Goal: Browse casually

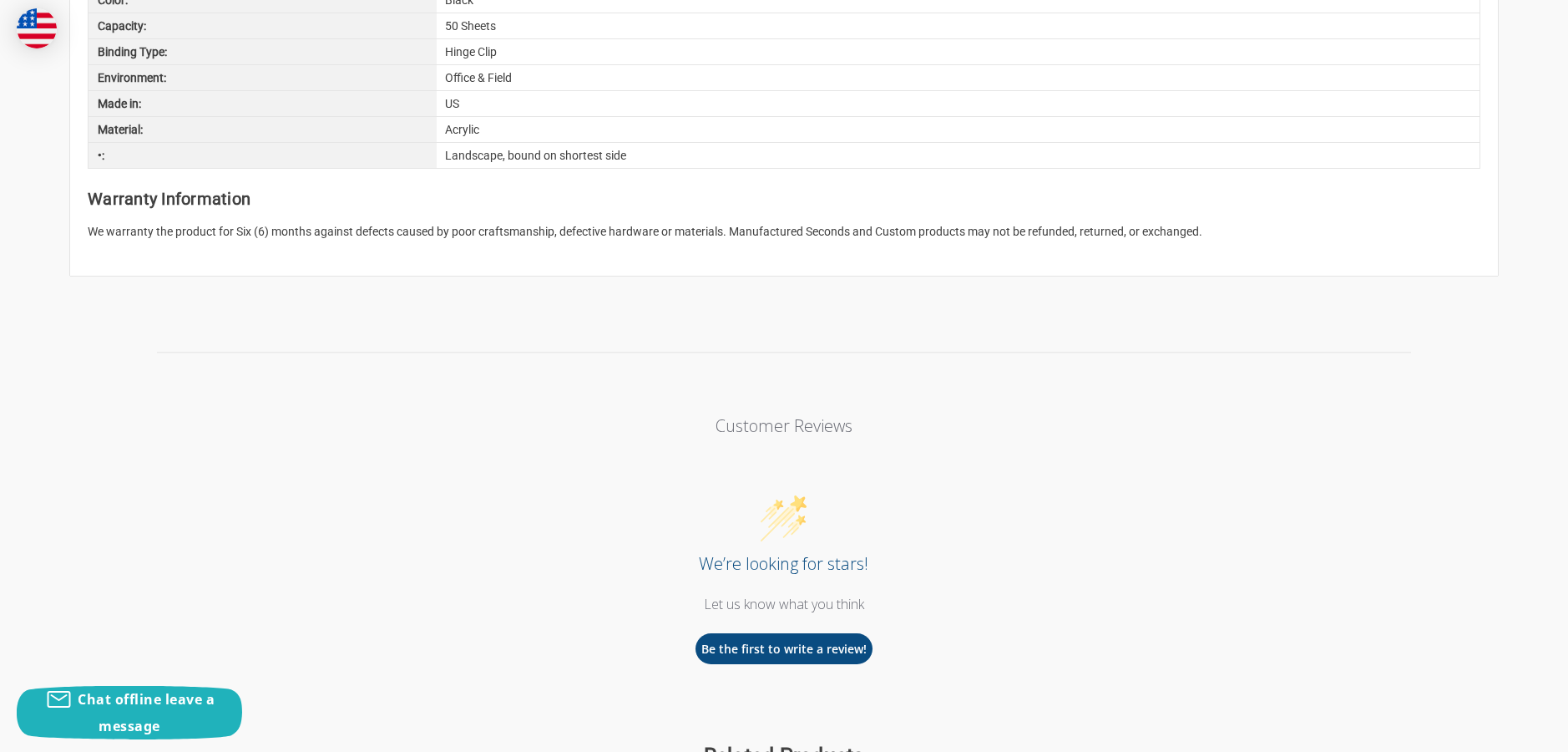
scroll to position [2255, 0]
